Goal: Information Seeking & Learning: Learn about a topic

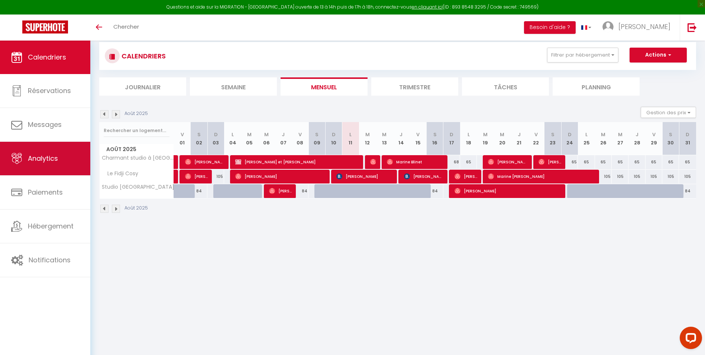
click at [28, 161] on span "Analytics" at bounding box center [43, 157] width 30 height 9
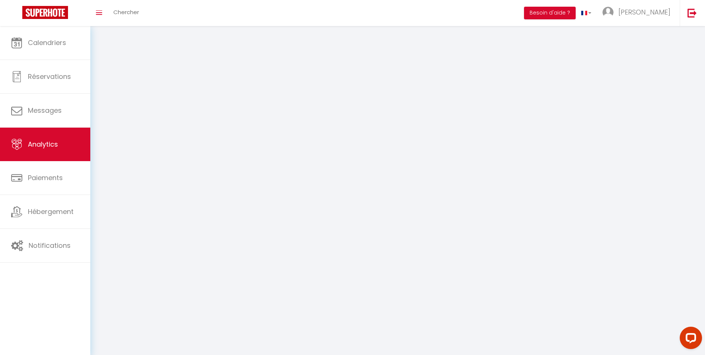
select select "2025"
select select "8"
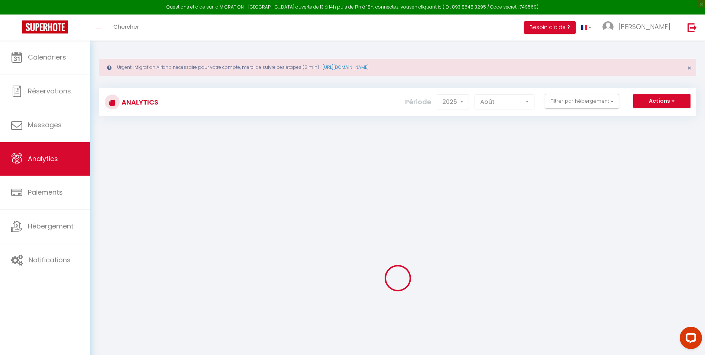
checkbox input "false"
checkbox Motte "false"
checkbox Cosy "false"
checkbox Parking "false"
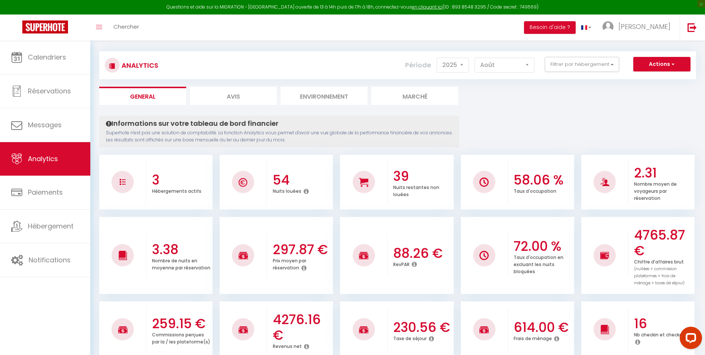
scroll to position [37, 0]
click at [610, 62] on button "Filtrer par hébergement" at bounding box center [582, 63] width 74 height 15
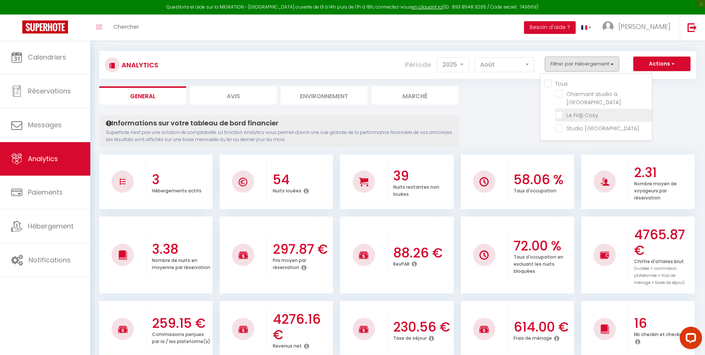
click at [562, 113] on Cosy "checkbox" at bounding box center [603, 114] width 97 height 7
checkbox Cosy "true"
checkbox Motte "false"
checkbox Parking "false"
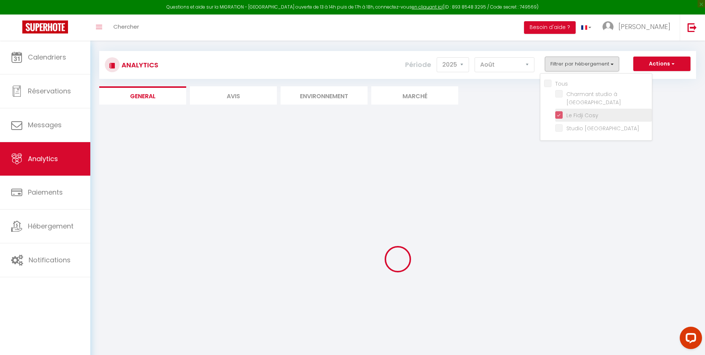
checkbox Motte "false"
checkbox Parking "false"
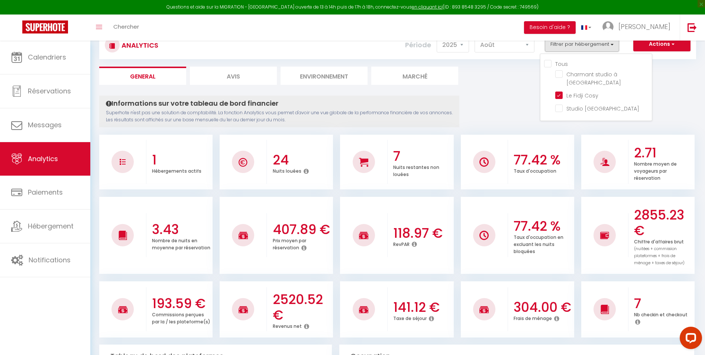
scroll to position [74, 0]
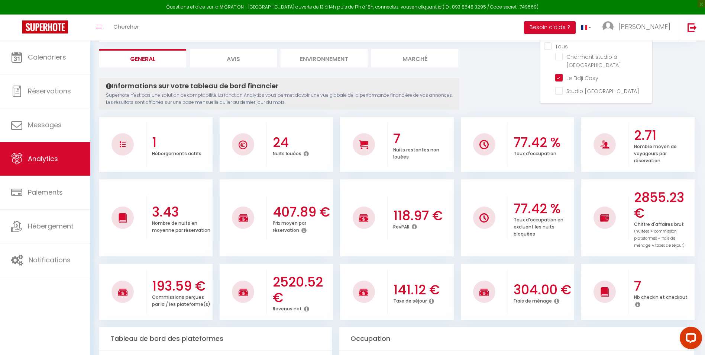
click at [416, 227] on icon at bounding box center [414, 226] width 5 height 6
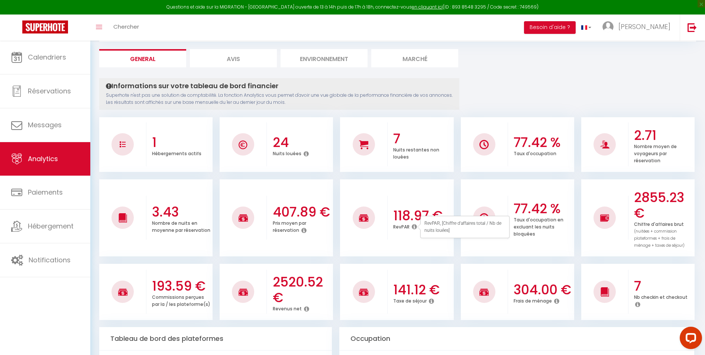
click at [302, 231] on icon at bounding box center [303, 230] width 5 height 6
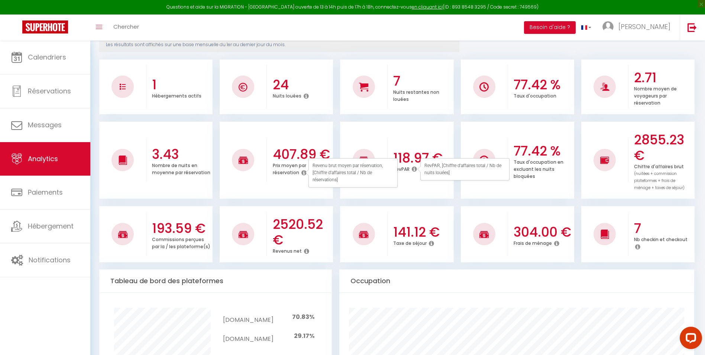
scroll to position [149, 0]
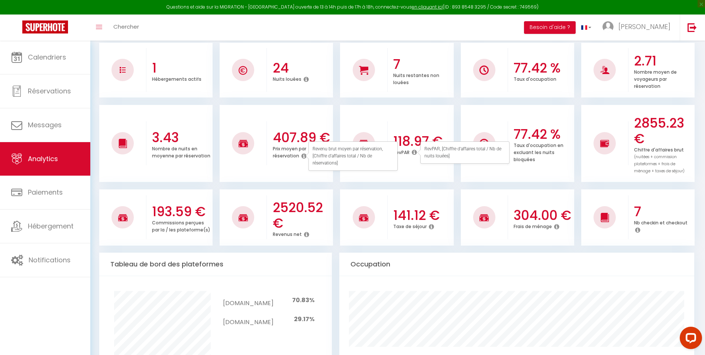
click at [639, 229] on icon at bounding box center [637, 230] width 5 height 6
click at [635, 244] on li "7 Nb checkin et checkout" at bounding box center [637, 217] width 113 height 56
click at [553, 226] on div "Frais de ménage" at bounding box center [543, 226] width 59 height 7
click at [555, 227] on icon at bounding box center [556, 226] width 5 height 6
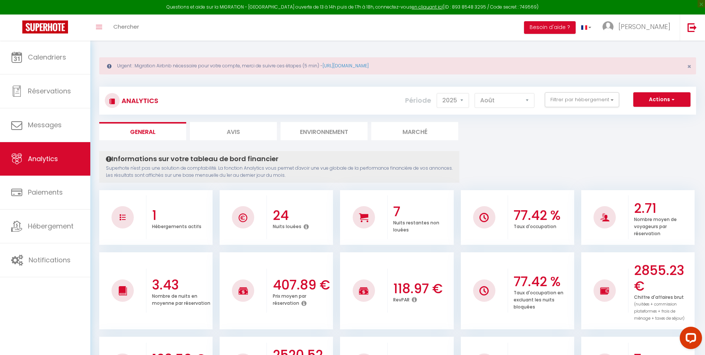
scroll to position [0, 0]
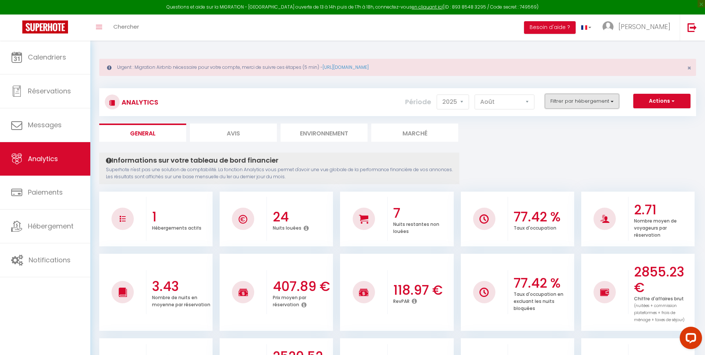
click at [611, 99] on button "Filtrer par hébergement" at bounding box center [582, 101] width 74 height 15
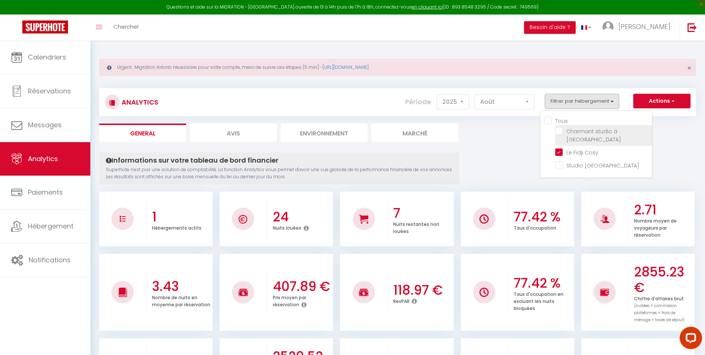
drag, startPoint x: 563, startPoint y: 152, endPoint x: 560, endPoint y: 140, distance: 12.5
click at [562, 148] on Cosy "checkbox" at bounding box center [603, 151] width 97 height 7
checkbox Cosy "false"
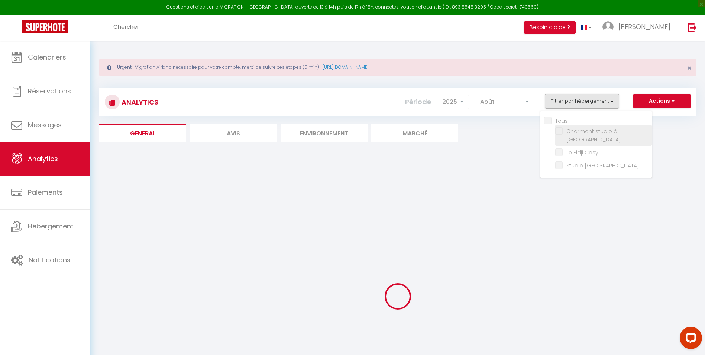
checkbox Motte "false"
checkbox Parking "false"
checkbox Motte "false"
checkbox Parking "false"
click at [559, 132] on Motte "checkbox" at bounding box center [603, 130] width 97 height 7
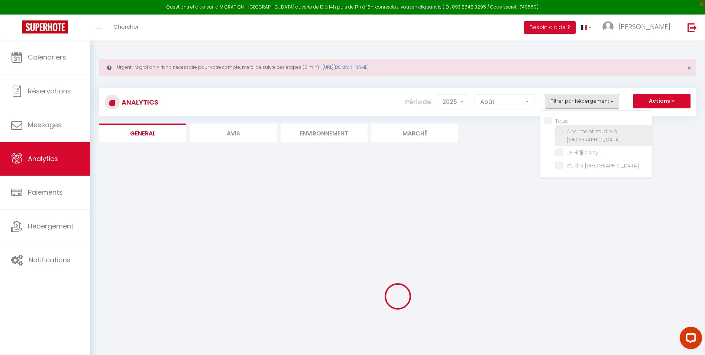
checkbox Motte "true"
checkbox Parking "false"
